Goal: Information Seeking & Learning: Learn about a topic

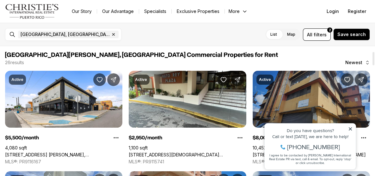
scroll to position [51, 0]
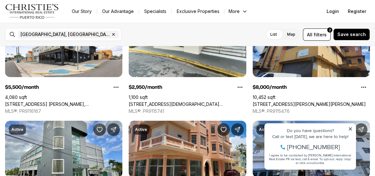
click at [350, 131] on icon at bounding box center [350, 129] width 4 height 4
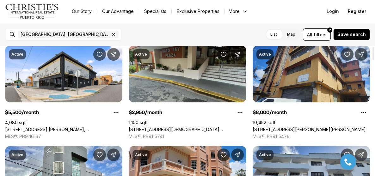
scroll to position [0, 0]
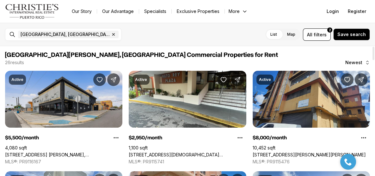
click at [53, 152] on link "[STREET_ADDRESS] [PERSON_NAME], [GEOGRAPHIC_DATA][PERSON_NAME], 00925" at bounding box center [63, 155] width 117 height 6
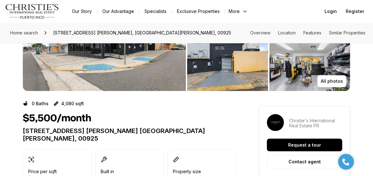
scroll to position [51, 0]
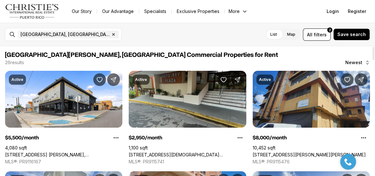
click at [167, 152] on link "200 JESUS T PINEIRO AVENUE, SAN JUAN PR, 00918" at bounding box center [187, 155] width 117 height 6
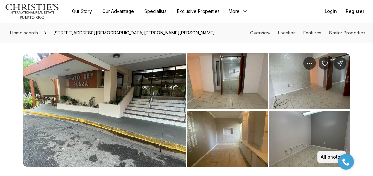
click at [327, 158] on p "All photos" at bounding box center [331, 157] width 22 height 5
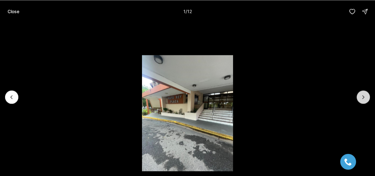
click at [364, 95] on icon "Next slide" at bounding box center [363, 97] width 6 height 6
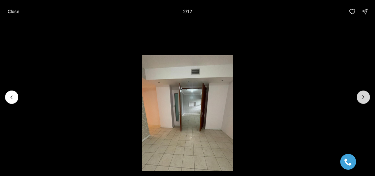
click at [364, 95] on icon "Next slide" at bounding box center [363, 97] width 6 height 6
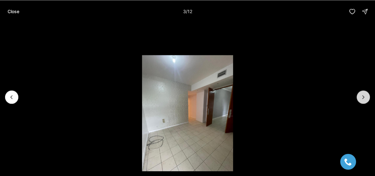
click at [364, 96] on icon "Next slide" at bounding box center [363, 97] width 6 height 6
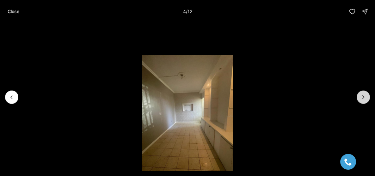
click at [364, 96] on icon "Next slide" at bounding box center [363, 97] width 6 height 6
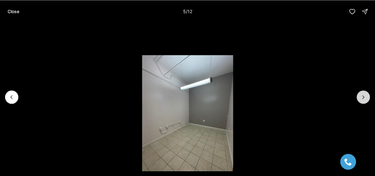
click at [364, 96] on icon "Next slide" at bounding box center [363, 97] width 6 height 6
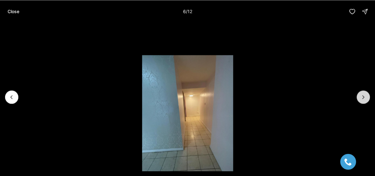
click at [363, 96] on icon "Next slide" at bounding box center [364, 97] width 2 height 3
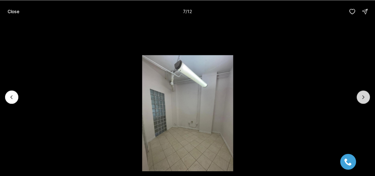
click at [363, 96] on icon "Next slide" at bounding box center [364, 97] width 2 height 3
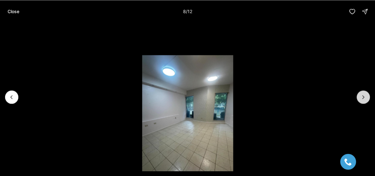
click at [363, 96] on icon "Next slide" at bounding box center [363, 97] width 6 height 6
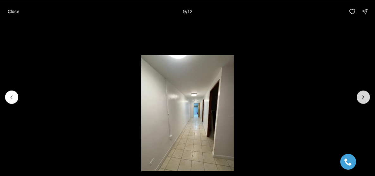
click at [363, 96] on icon "Next slide" at bounding box center [363, 97] width 6 height 6
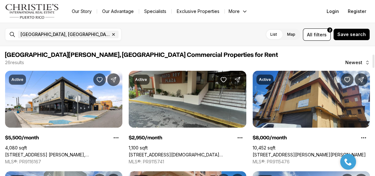
scroll to position [101, 0]
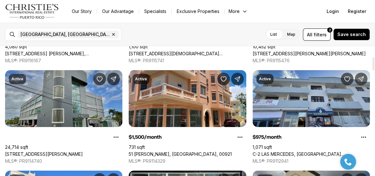
click at [83, 152] on link "34 CARR 20, GUAYNABO PR, 00966" at bounding box center [44, 155] width 78 height 6
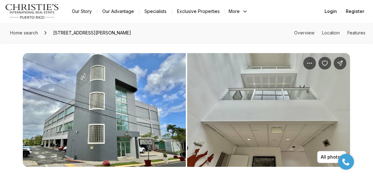
scroll to position [51, 0]
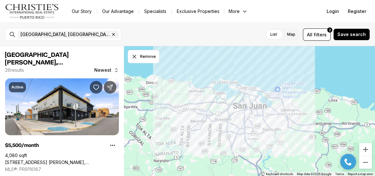
scroll to position [101, 0]
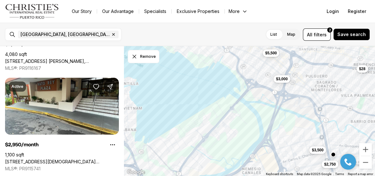
drag, startPoint x: 205, startPoint y: 87, endPoint x: 248, endPoint y: 166, distance: 89.9
click at [248, 167] on div "$5,500 $2,950 $33 $8,000 $1,500 $5,500 $3,000 $3,500 $2,750 $25 $24 $16 $28 $24…" at bounding box center [249, 111] width 251 height 130
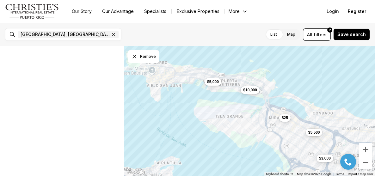
scroll to position [0, 0]
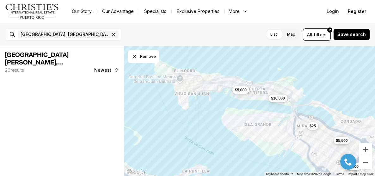
drag, startPoint x: 197, startPoint y: 103, endPoint x: 242, endPoint y: 117, distance: 47.0
click at [242, 117] on div "$5,500 $3,000 $5,000 $25 $10,000" at bounding box center [249, 111] width 251 height 130
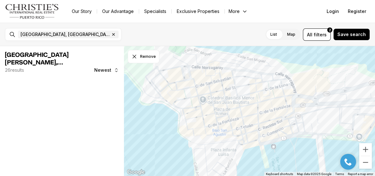
drag, startPoint x: 263, startPoint y: 109, endPoint x: 173, endPoint y: 124, distance: 90.9
click at [173, 124] on div at bounding box center [249, 111] width 251 height 130
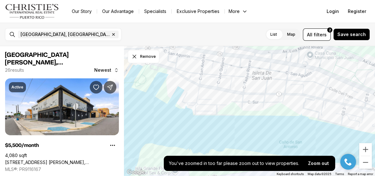
drag, startPoint x: 245, startPoint y: 127, endPoint x: 230, endPoint y: 140, distance: 19.0
click at [232, 140] on div at bounding box center [249, 111] width 251 height 130
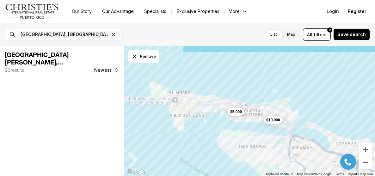
drag, startPoint x: 263, startPoint y: 146, endPoint x: 250, endPoint y: 127, distance: 23.1
click at [261, 140] on div "$5,000 $10,000" at bounding box center [249, 111] width 251 height 130
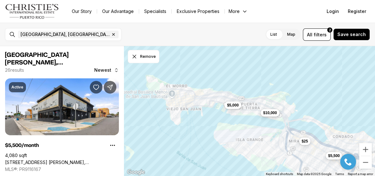
click at [274, 113] on span "$10,000" at bounding box center [270, 112] width 14 height 5
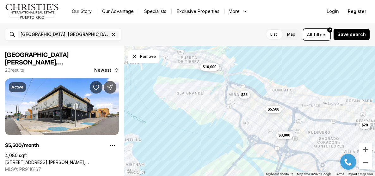
drag, startPoint x: 202, startPoint y: 88, endPoint x: 200, endPoint y: 106, distance: 18.8
click at [200, 106] on div "$10,000 $5,500 $25 $3,000 $28" at bounding box center [249, 111] width 251 height 130
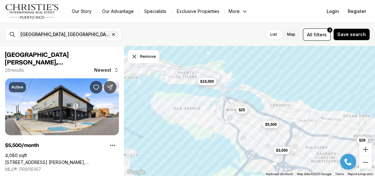
click at [213, 84] on span "$10,000" at bounding box center [207, 81] width 14 height 5
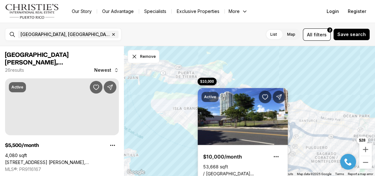
click at [226, 171] on link "/ AVENIDA FERNANDEZ JUNCOS, SAN JUAN PR, 00906" at bounding box center [242, 174] width 79 height 6
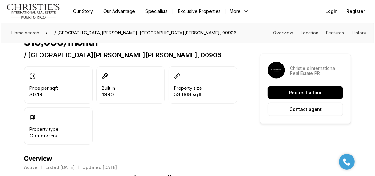
scroll to position [25, 0]
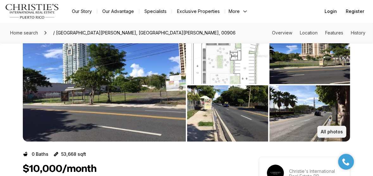
click at [331, 130] on p "All photos" at bounding box center [331, 131] width 22 height 5
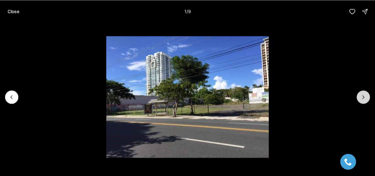
click at [363, 97] on icon "Next slide" at bounding box center [363, 97] width 6 height 6
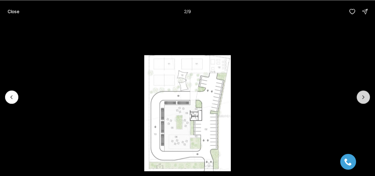
click at [363, 97] on icon "Next slide" at bounding box center [363, 97] width 6 height 6
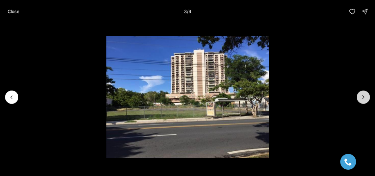
click at [363, 97] on icon "Next slide" at bounding box center [363, 97] width 6 height 6
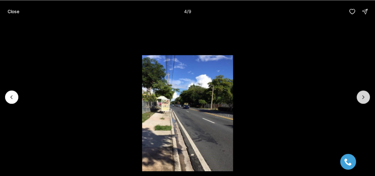
click at [363, 97] on icon "Next slide" at bounding box center [363, 97] width 6 height 6
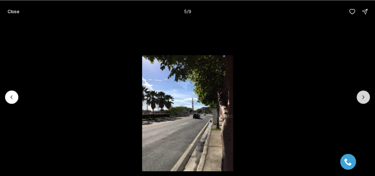
click at [364, 97] on icon "Next slide" at bounding box center [364, 97] width 2 height 3
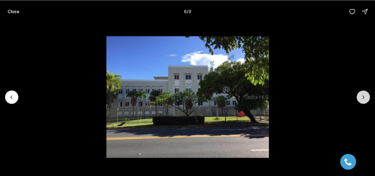
click at [364, 97] on icon "Next slide" at bounding box center [364, 97] width 2 height 3
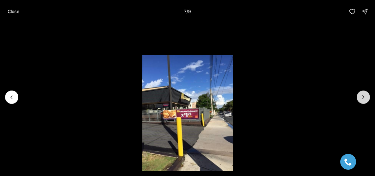
click at [364, 97] on icon "Next slide" at bounding box center [364, 97] width 2 height 3
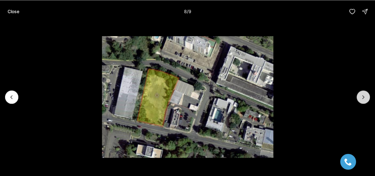
click at [364, 97] on icon "Next slide" at bounding box center [364, 97] width 2 height 3
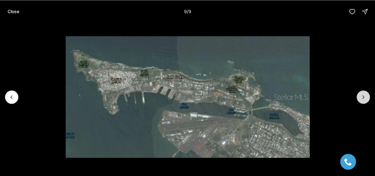
click at [364, 97] on div at bounding box center [363, 96] width 13 height 13
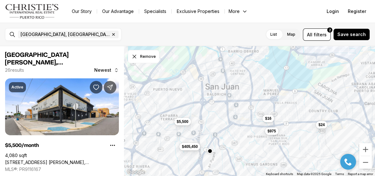
drag, startPoint x: 213, startPoint y: 113, endPoint x: 236, endPoint y: 155, distance: 48.4
click at [236, 155] on div "$5,500 $975 $405,450 $16 $24" at bounding box center [249, 111] width 251 height 130
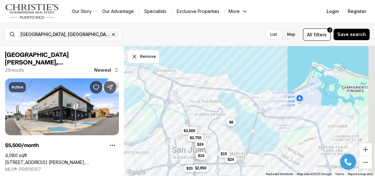
drag, startPoint x: 237, startPoint y: 95, endPoint x: 204, endPoint y: 161, distance: 74.1
click at [204, 161] on div "$5,500 $975 $405,450 $16 $24 $2,950 $1,500 $3,500 $2,750 $33 $24 $24 $10 $10 $1…" at bounding box center [249, 111] width 251 height 130
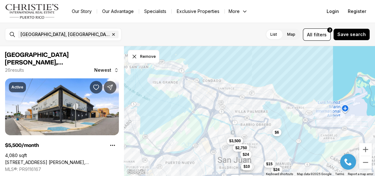
drag, startPoint x: 196, startPoint y: 106, endPoint x: 270, endPoint y: 117, distance: 74.0
click at [270, 117] on div "$2,950 $3,500 $2,750 $33 $24 $24 $10 $10 $15 $6" at bounding box center [249, 111] width 251 height 130
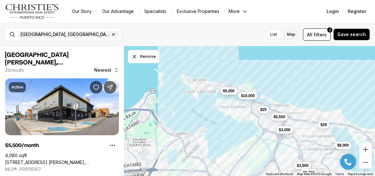
click at [235, 92] on span "$5,000" at bounding box center [229, 91] width 12 height 5
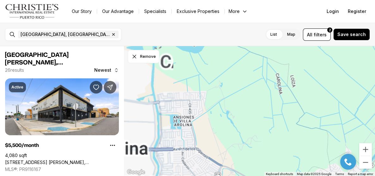
drag, startPoint x: 213, startPoint y: 103, endPoint x: 332, endPoint y: 89, distance: 120.1
click at [332, 89] on div "$5,500 $2,950 $33 $8,000 $1,500 $975 $5,000 $5,500 $405,450 $3,000 $3,500 $2,75…" at bounding box center [249, 111] width 251 height 130
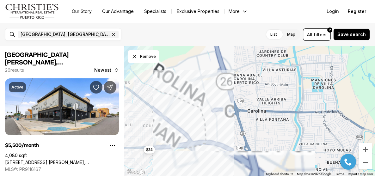
drag, startPoint x: 225, startPoint y: 121, endPoint x: 236, endPoint y: 108, distance: 16.8
click at [246, 99] on div "$5,500 $2,950 $33 $8,000 $1,500 $975 $5,000 $5,500 $405,450 $3,000 $3,500 $2,75…" at bounding box center [249, 111] width 251 height 130
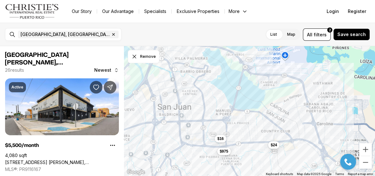
drag, startPoint x: 171, startPoint y: 113, endPoint x: 274, endPoint y: 127, distance: 104.2
click at [274, 127] on div "$24 $975 $16" at bounding box center [249, 111] width 251 height 130
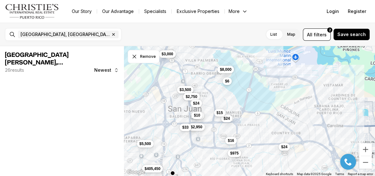
drag, startPoint x: 174, startPoint y: 96, endPoint x: 190, endPoint y: 145, distance: 51.1
click at [190, 145] on div "$24 $975 $16 $5,500 $2,950 $8,000 $405,450 $3,000 $3,500 $2,750 $33 $24 $24 $10…" at bounding box center [249, 111] width 251 height 130
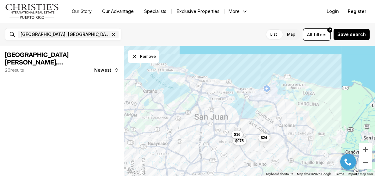
drag, startPoint x: 242, startPoint y: 113, endPoint x: 275, endPoint y: 76, distance: 49.8
click at [275, 76] on div "$975 $16 $24" at bounding box center [249, 111] width 251 height 130
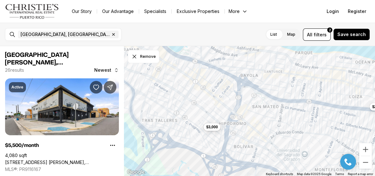
drag, startPoint x: 190, startPoint y: 75, endPoint x: 276, endPoint y: 125, distance: 99.9
click at [276, 125] on div "$3,000 $28" at bounding box center [249, 111] width 251 height 130
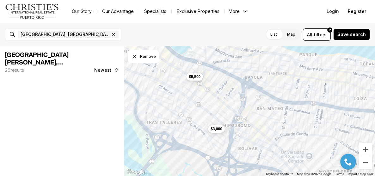
drag, startPoint x: 189, startPoint y: 92, endPoint x: 201, endPoint y: 116, distance: 27.4
click at [201, 116] on div "$3,000 $28 $5,500" at bounding box center [249, 111] width 251 height 130
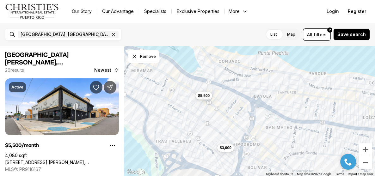
click at [59, 160] on link "[STREET_ADDRESS] [PERSON_NAME], [GEOGRAPHIC_DATA][PERSON_NAME], 00925" at bounding box center [62, 163] width 114 height 6
